Goal: Browse casually: Explore the website without a specific task or goal

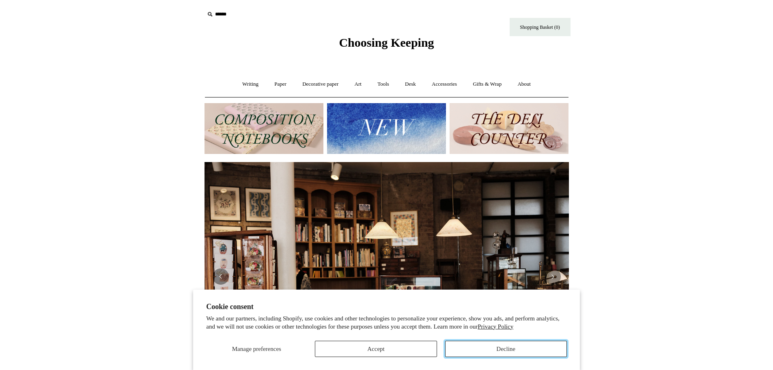
click at [488, 348] on button "Decline" at bounding box center [506, 349] width 122 height 16
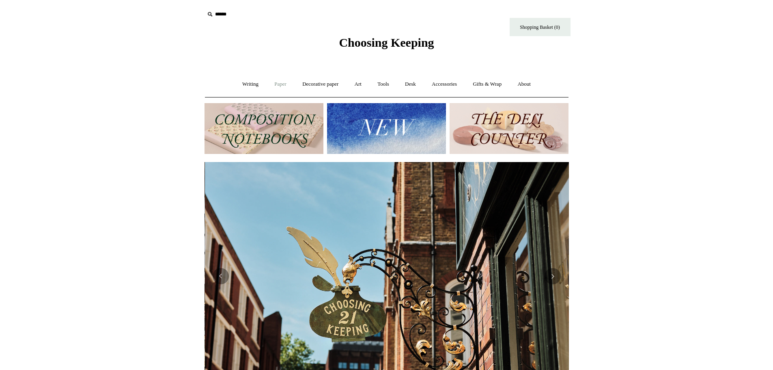
scroll to position [0, 365]
click at [494, 84] on link "Gifts & Wrap +" at bounding box center [487, 84] width 43 height 22
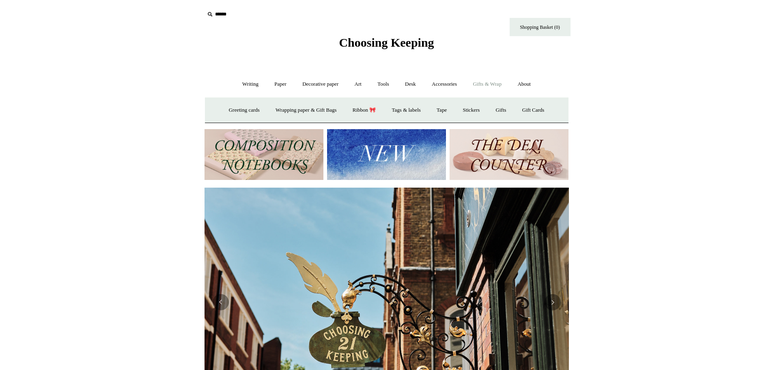
click at [494, 83] on link "Gifts & Wrap -" at bounding box center [487, 84] width 43 height 22
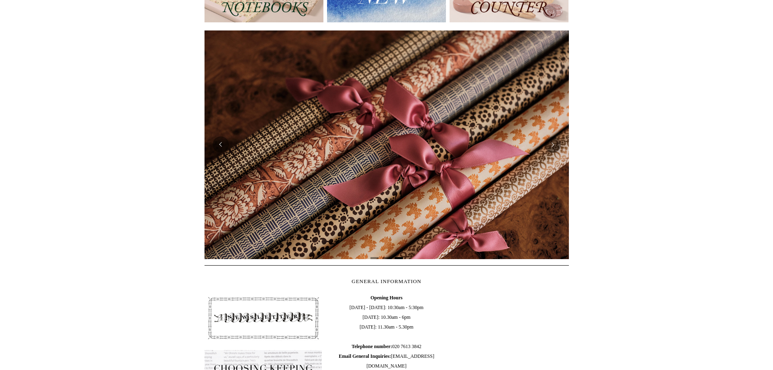
scroll to position [122, 0]
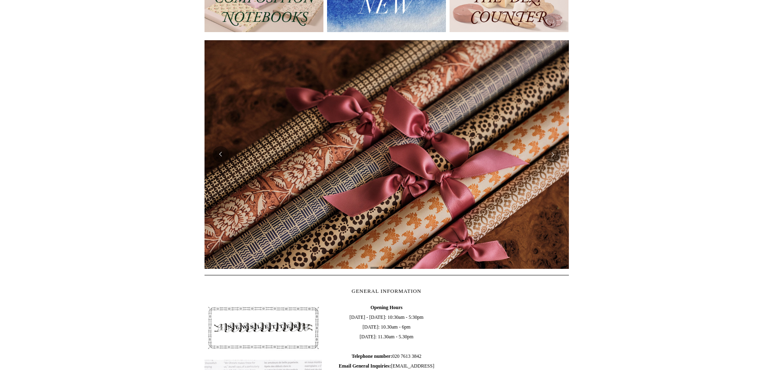
click at [418, 184] on link at bounding box center [387, 154] width 365 height 229
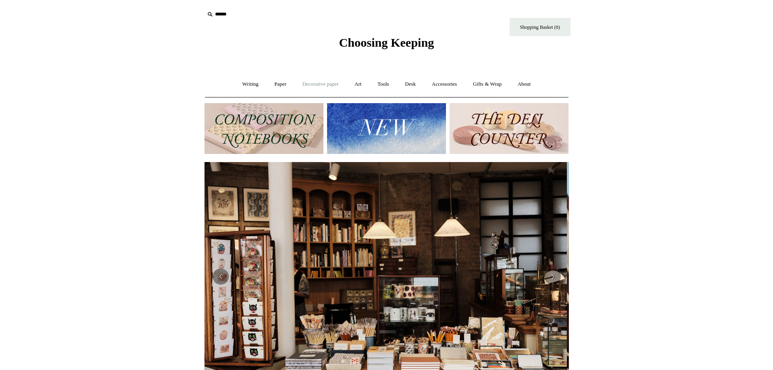
scroll to position [0, 0]
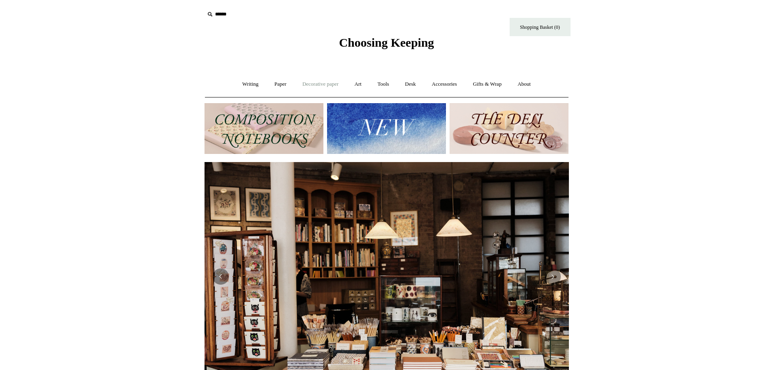
click at [323, 84] on link "Decorative paper +" at bounding box center [320, 84] width 51 height 22
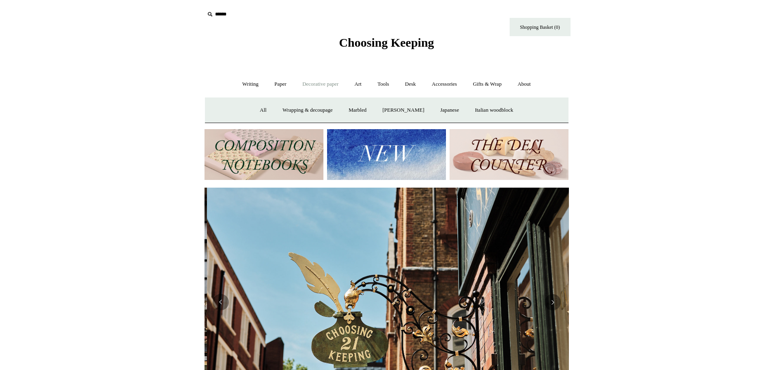
scroll to position [0, 365]
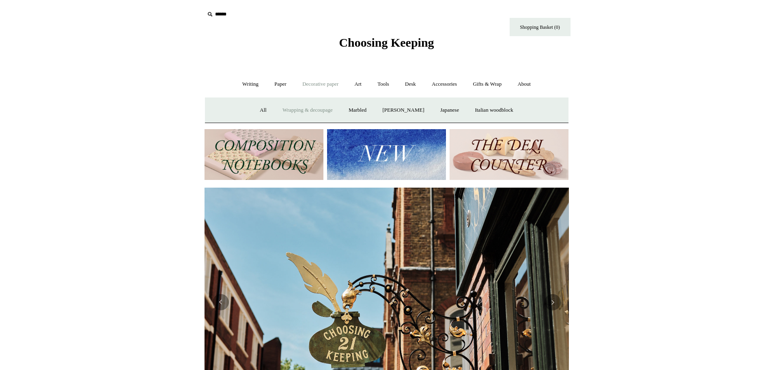
click at [307, 108] on link "Wrapping & decoupage" at bounding box center [307, 110] width 65 height 22
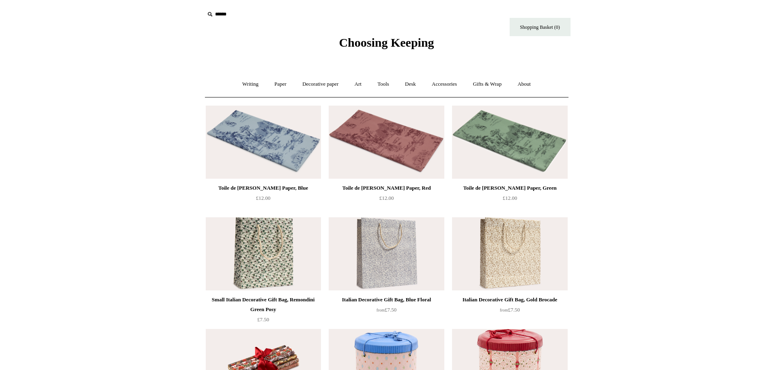
click at [512, 154] on img at bounding box center [509, 142] width 115 height 73
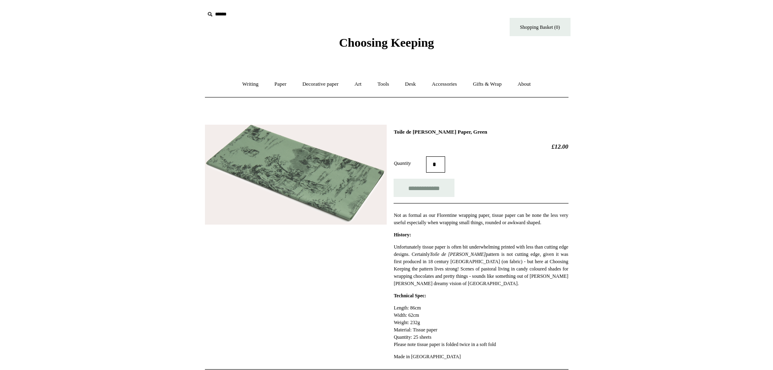
click at [339, 203] on img at bounding box center [296, 175] width 182 height 100
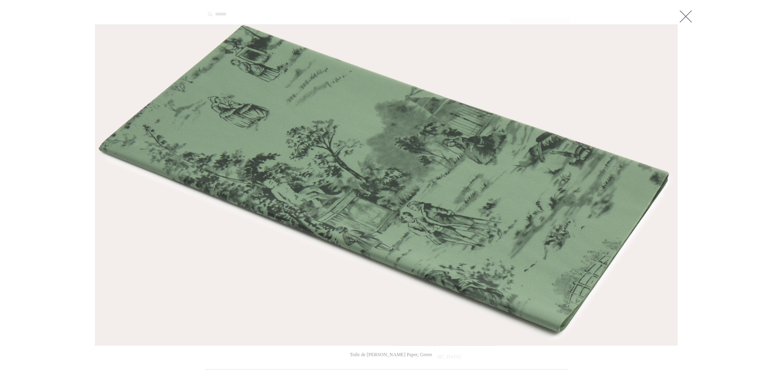
click at [687, 19] on link at bounding box center [686, 16] width 16 height 16
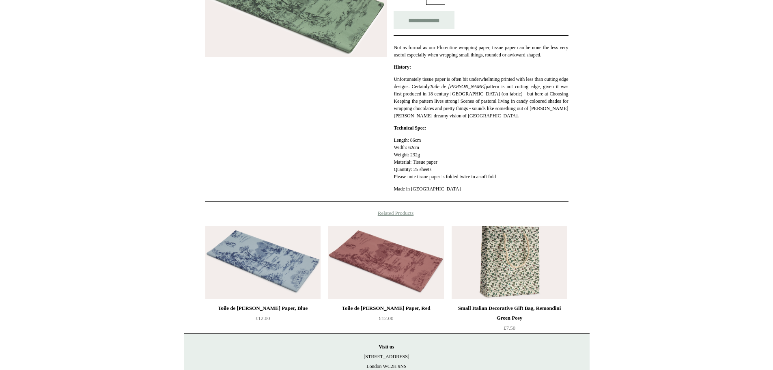
scroll to position [203, 0]
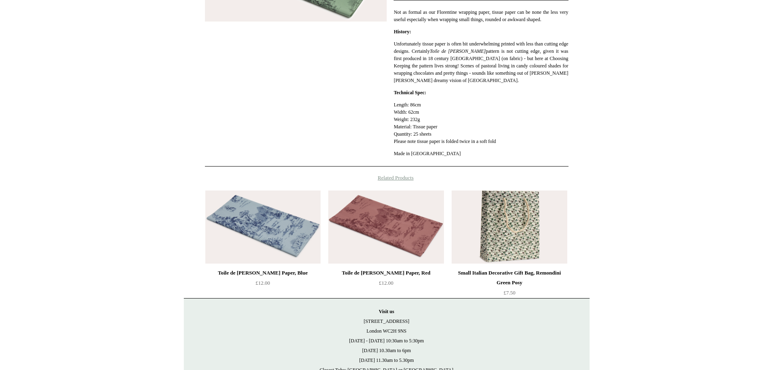
click at [519, 237] on img at bounding box center [509, 226] width 115 height 73
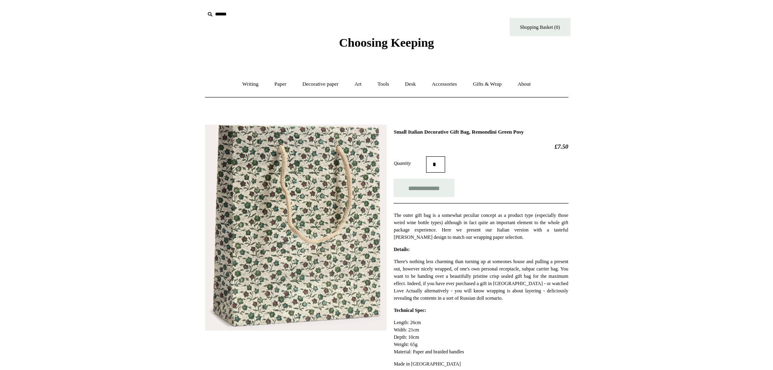
click at [371, 43] on span "Choosing Keeping" at bounding box center [386, 42] width 95 height 13
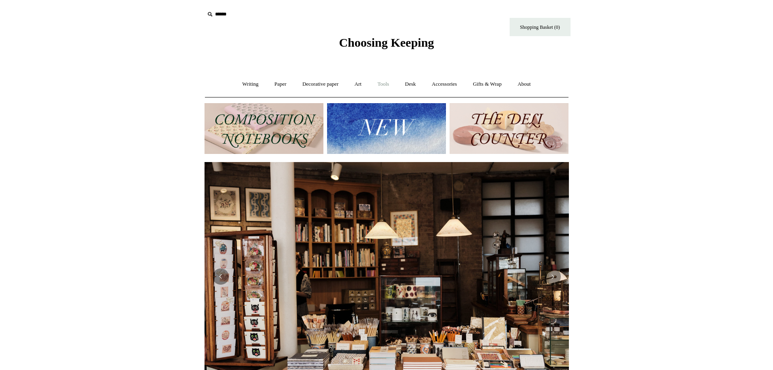
click at [390, 85] on link "Tools +" at bounding box center [383, 84] width 26 height 22
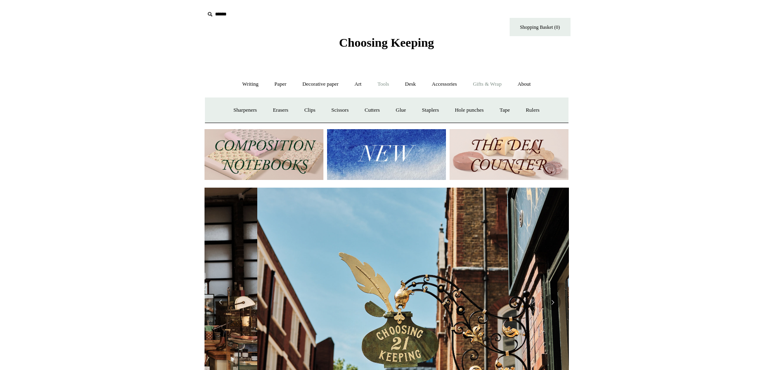
click at [492, 83] on link "Gifts & Wrap +" at bounding box center [487, 84] width 43 height 22
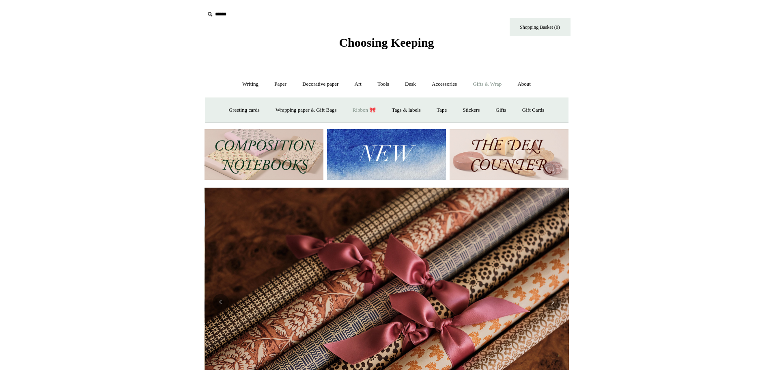
scroll to position [0, 729]
click at [358, 109] on link "Ribbon 🎀" at bounding box center [365, 110] width 38 height 22
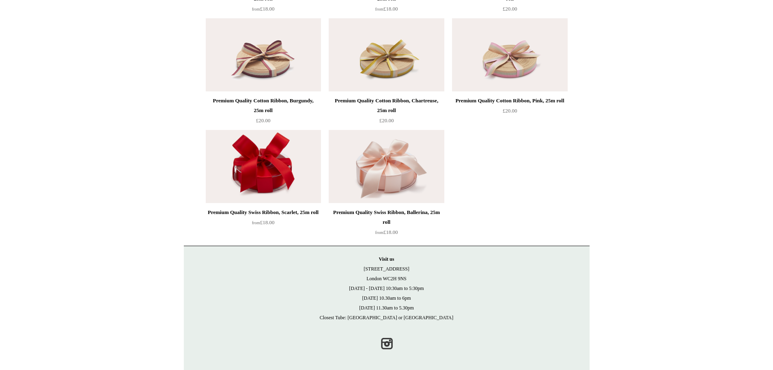
scroll to position [1430, 0]
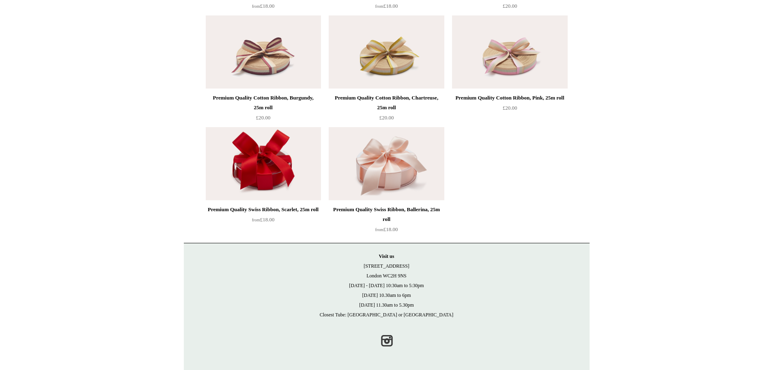
click at [392, 164] on img at bounding box center [386, 163] width 115 height 73
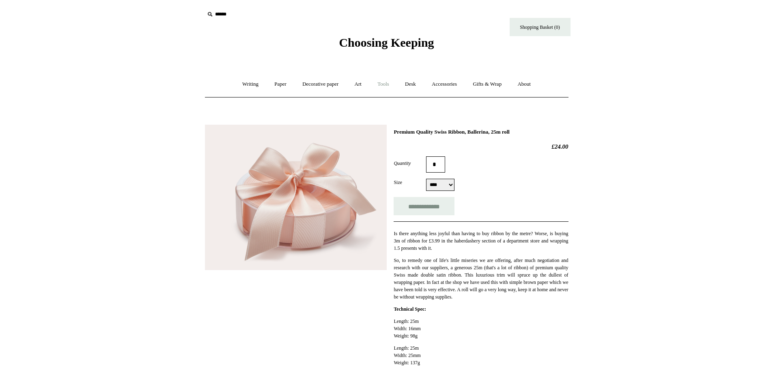
click at [386, 84] on link "Tools +" at bounding box center [383, 84] width 26 height 22
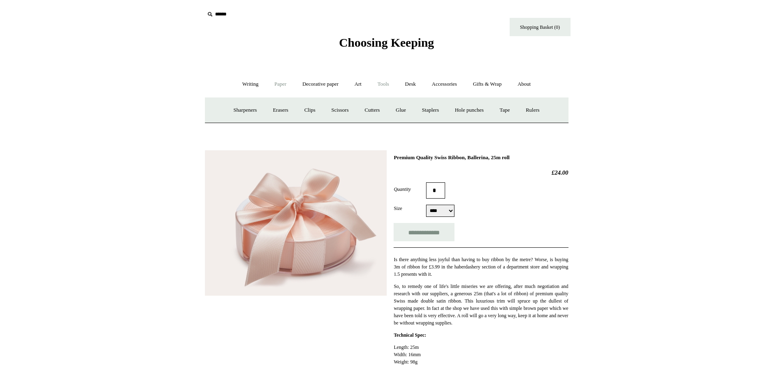
click at [281, 86] on link "Paper +" at bounding box center [280, 84] width 27 height 22
click at [448, 86] on link "Accessories +" at bounding box center [445, 84] width 40 height 22
click at [421, 111] on link "Ceramics +" at bounding box center [417, 110] width 35 height 22
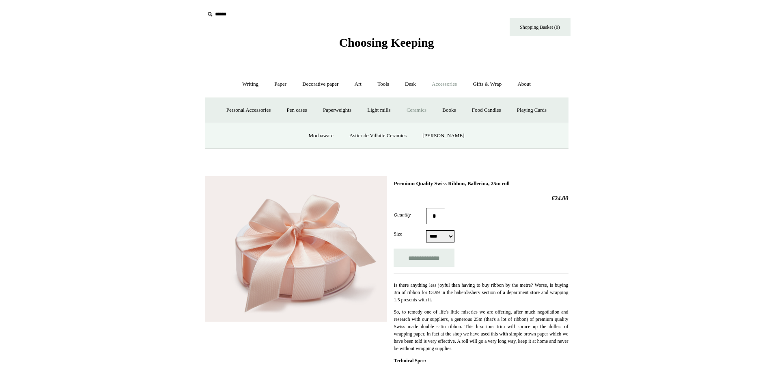
click at [417, 108] on link "Ceramics -" at bounding box center [417, 110] width 35 height 22
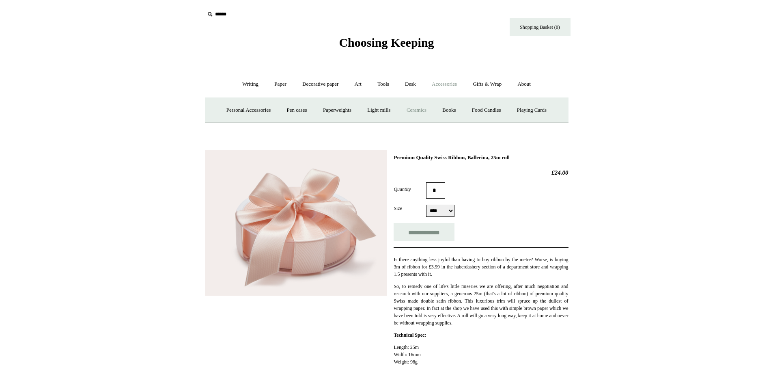
click at [417, 108] on link "Ceramics +" at bounding box center [417, 110] width 35 height 22
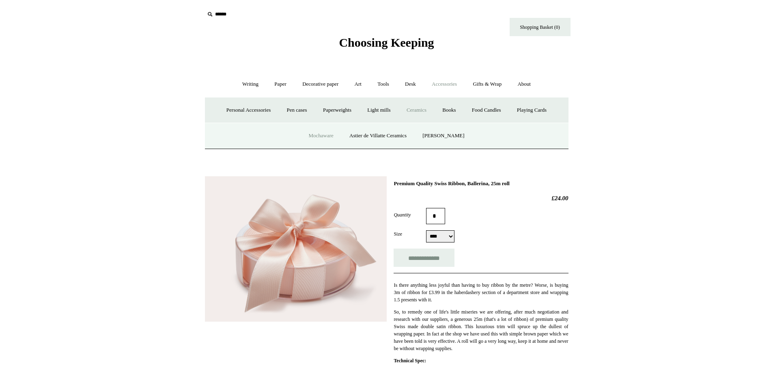
click at [327, 135] on link "Mochaware" at bounding box center [320, 136] width 39 height 22
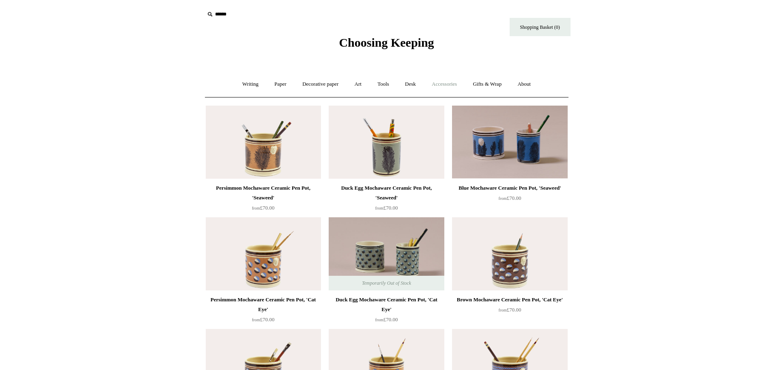
click at [441, 85] on link "Accessories +" at bounding box center [445, 84] width 40 height 22
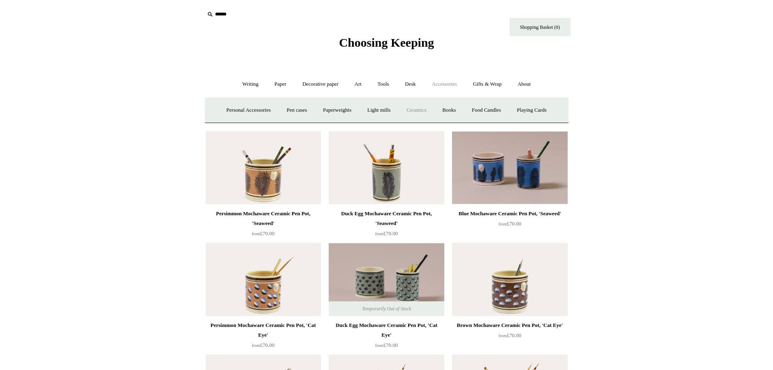
click at [419, 110] on link "Ceramics +" at bounding box center [417, 110] width 35 height 22
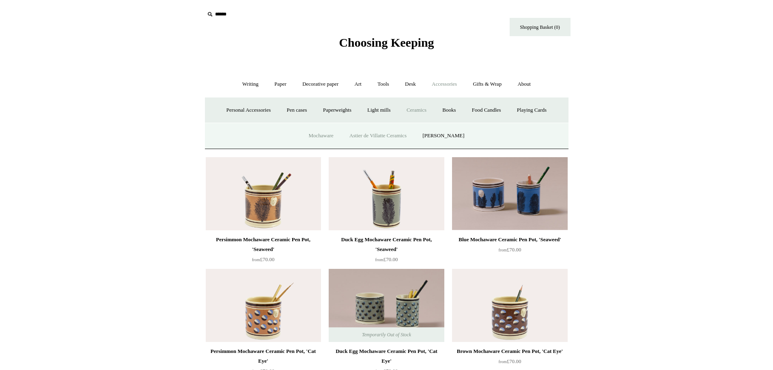
click at [398, 134] on link "Astier de Villatte Ceramics" at bounding box center [378, 136] width 72 height 22
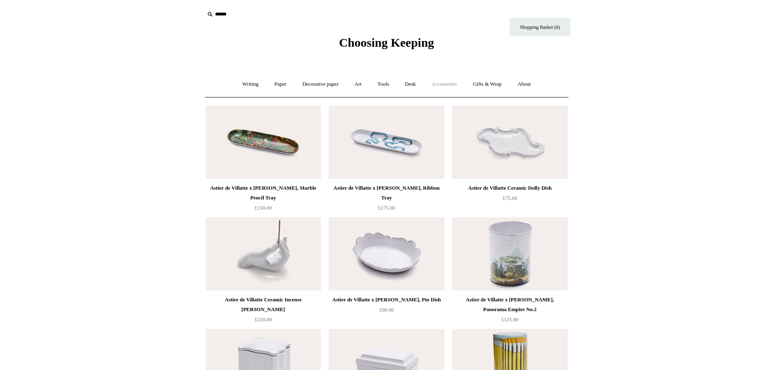
click at [449, 81] on link "Accessories +" at bounding box center [445, 84] width 40 height 22
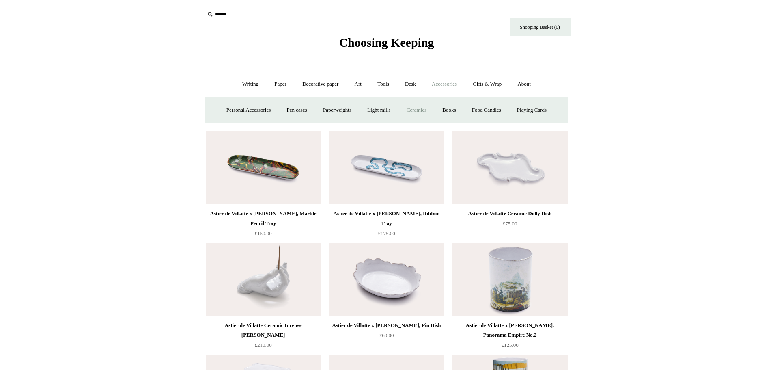
click at [423, 109] on link "Ceramics +" at bounding box center [417, 110] width 35 height 22
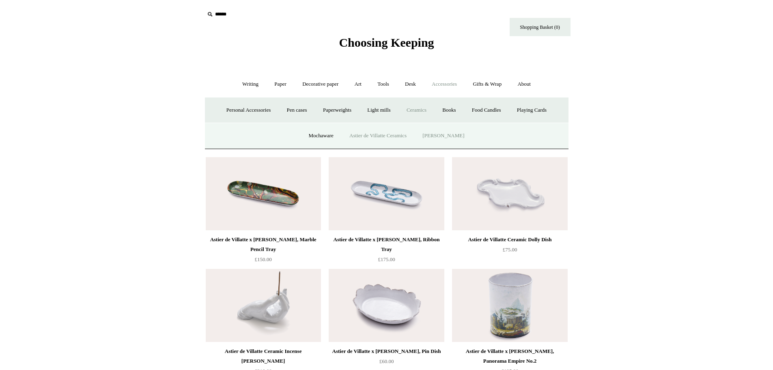
click at [450, 134] on link "[PERSON_NAME]" at bounding box center [443, 136] width 56 height 22
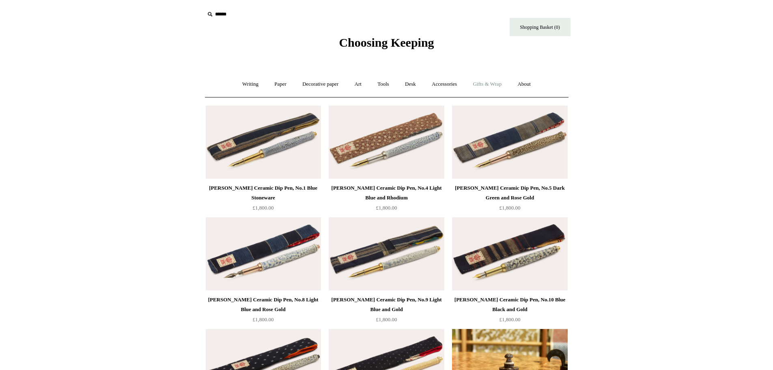
click at [485, 84] on link "Gifts & Wrap +" at bounding box center [487, 84] width 43 height 22
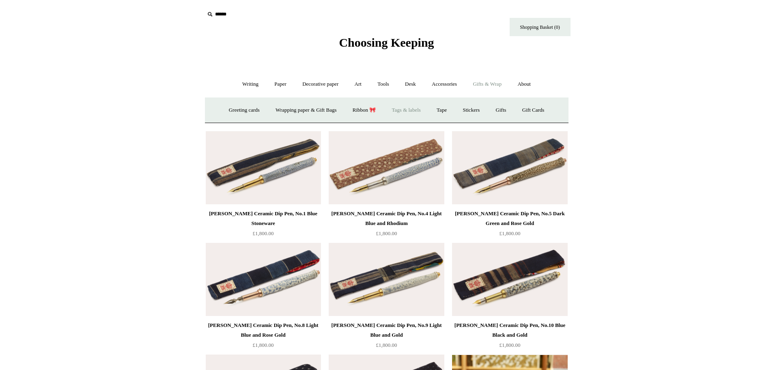
click at [411, 111] on link "Tags & labels" at bounding box center [406, 110] width 43 height 22
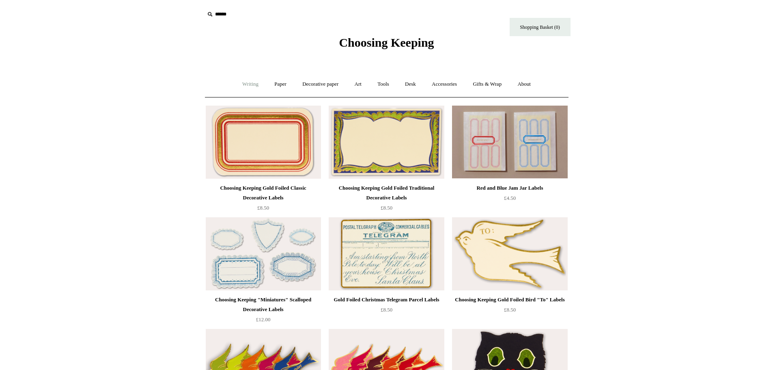
click at [248, 84] on link "Writing +" at bounding box center [250, 84] width 31 height 22
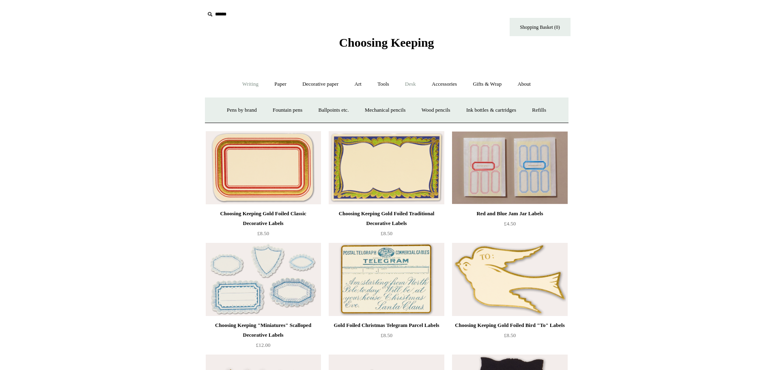
click at [412, 80] on link "Desk +" at bounding box center [411, 84] width 26 height 22
click at [332, 108] on link "Boxes & archiving" at bounding box center [335, 110] width 54 height 22
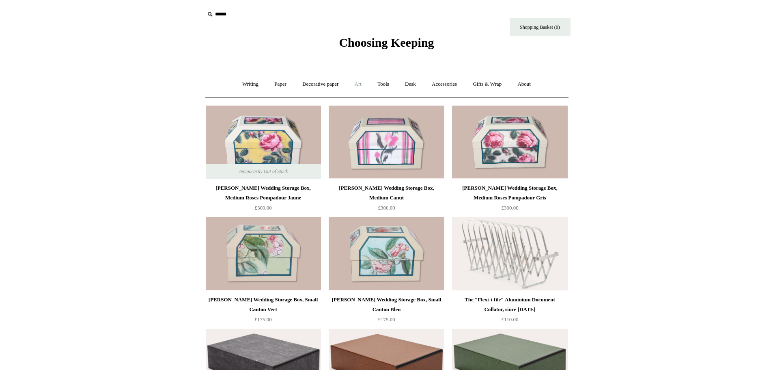
click at [359, 84] on link "Art +" at bounding box center [359, 84] width 22 height 22
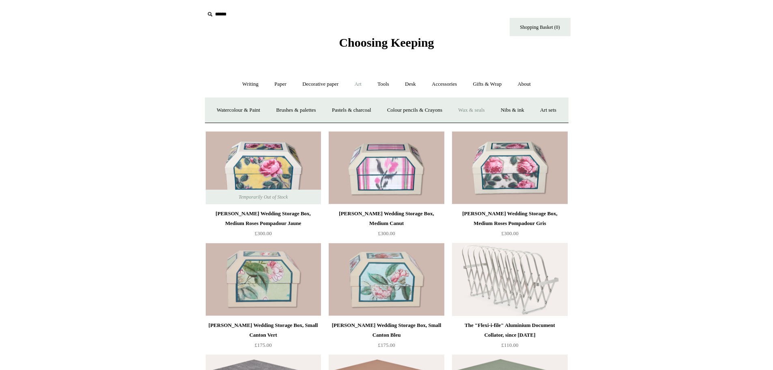
click at [492, 111] on link "Wax & seals" at bounding box center [471, 110] width 41 height 22
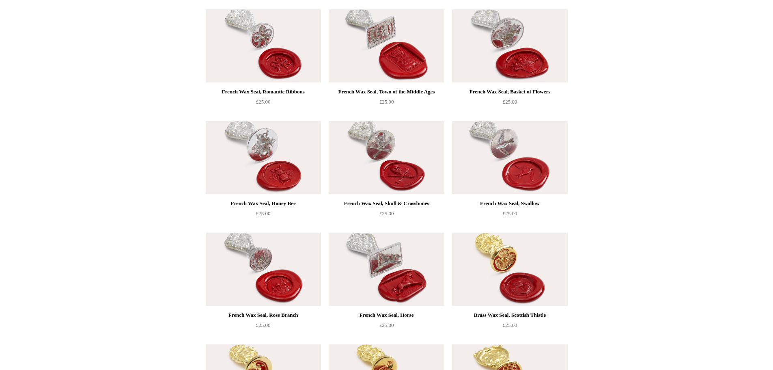
scroll to position [325, 0]
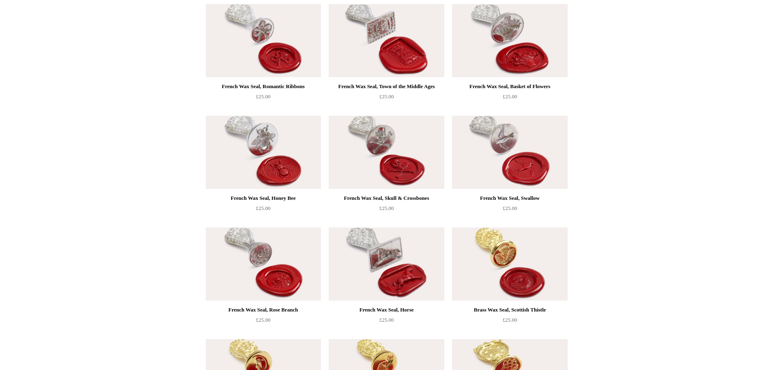
click at [275, 280] on img at bounding box center [263, 263] width 115 height 73
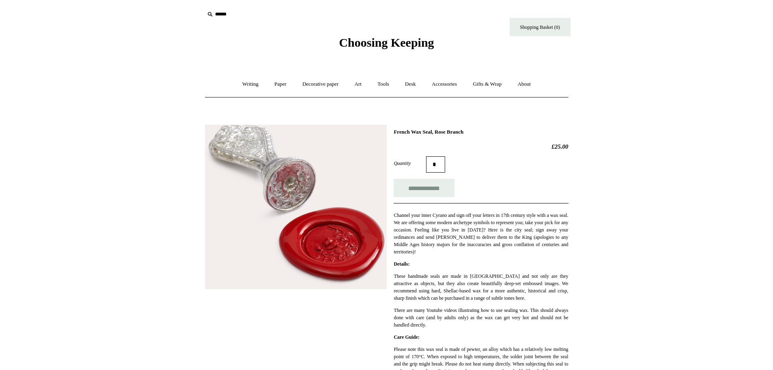
click at [331, 252] on img at bounding box center [296, 207] width 182 height 164
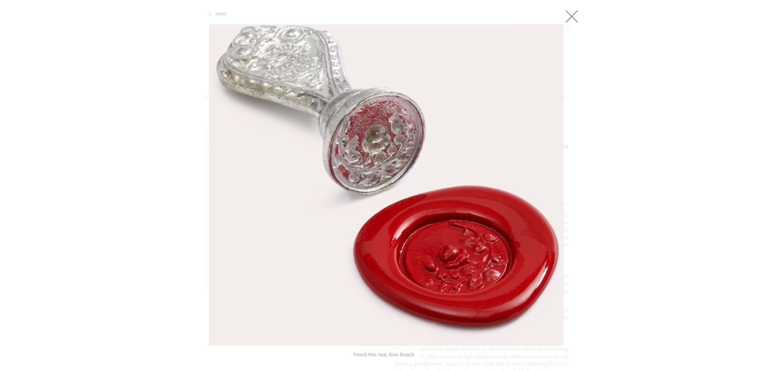
click at [571, 19] on link at bounding box center [572, 16] width 16 height 16
